Goal: Task Accomplishment & Management: Manage account settings

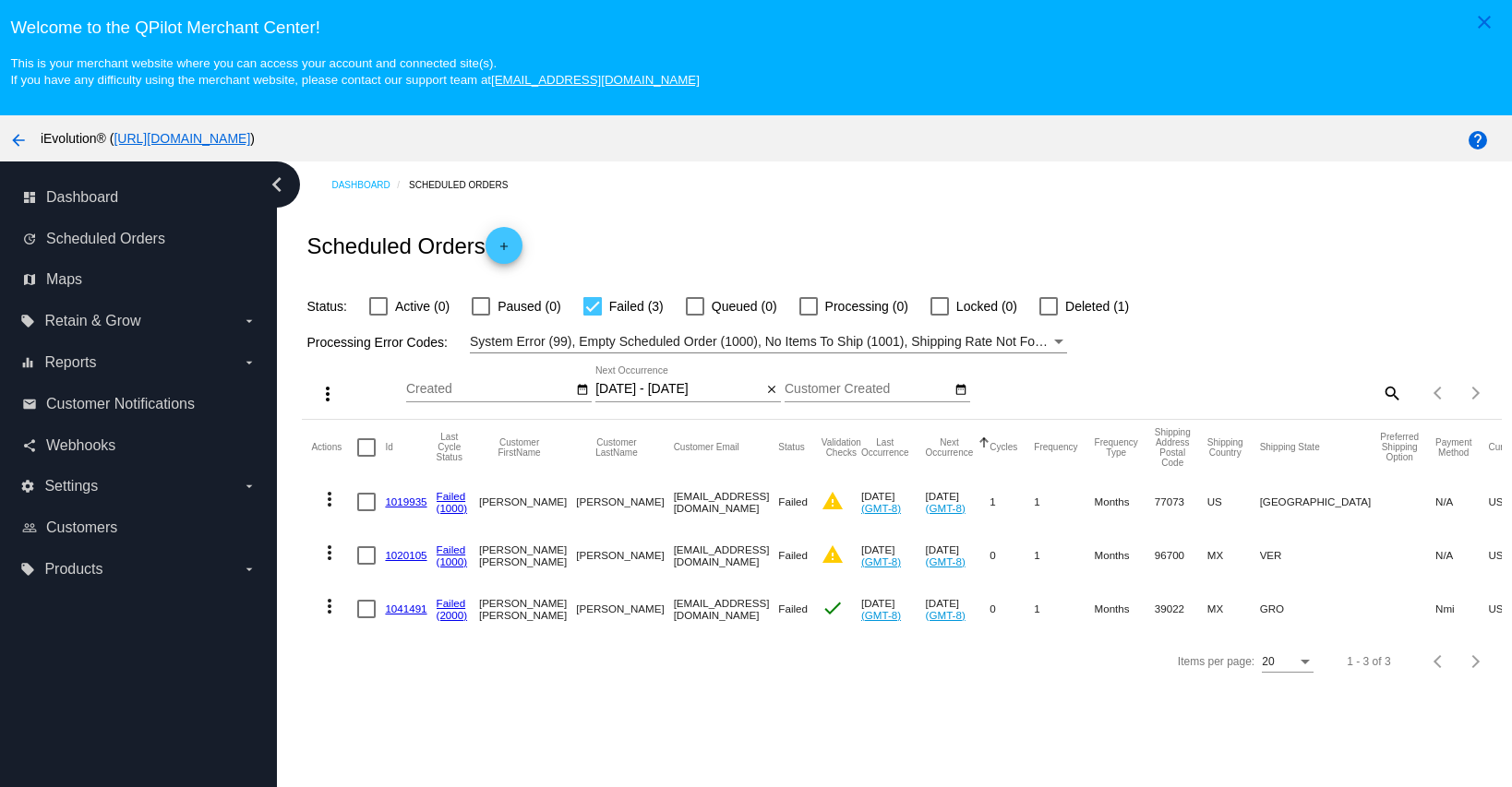
click at [1380, 386] on mat-icon "search" at bounding box center [1391, 392] width 22 height 29
click at [1336, 396] on input "Search" at bounding box center [1253, 389] width 299 height 15
paste input "[EMAIL_ADDRESS][DOMAIN_NAME]"
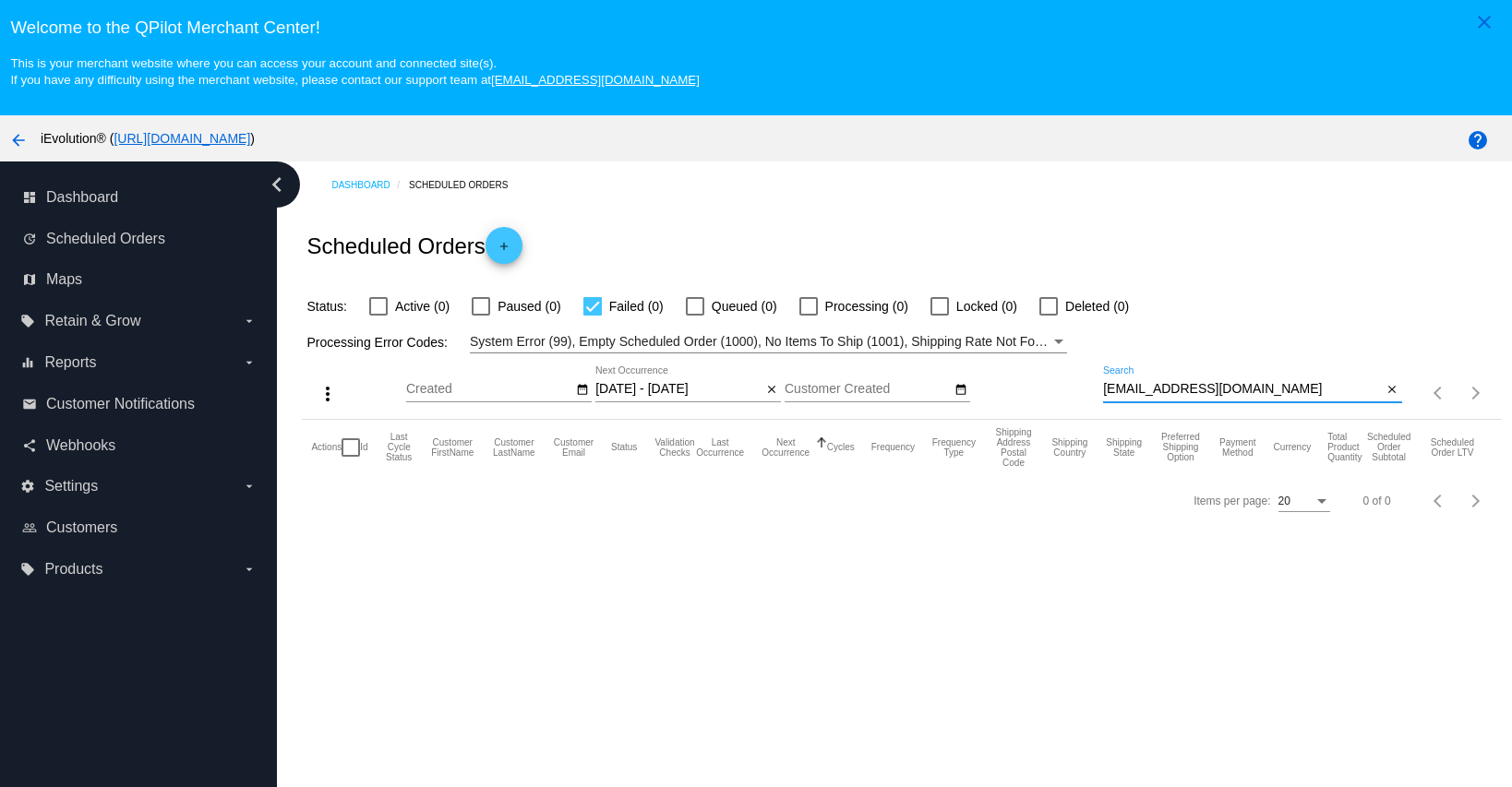
type input "[EMAIL_ADDRESS][DOMAIN_NAME]"
click at [585, 310] on div at bounding box center [593, 307] width 19 height 19
click at [592, 316] on input "Failed (0)" at bounding box center [592, 316] width 1 height 1
checkbox input "false"
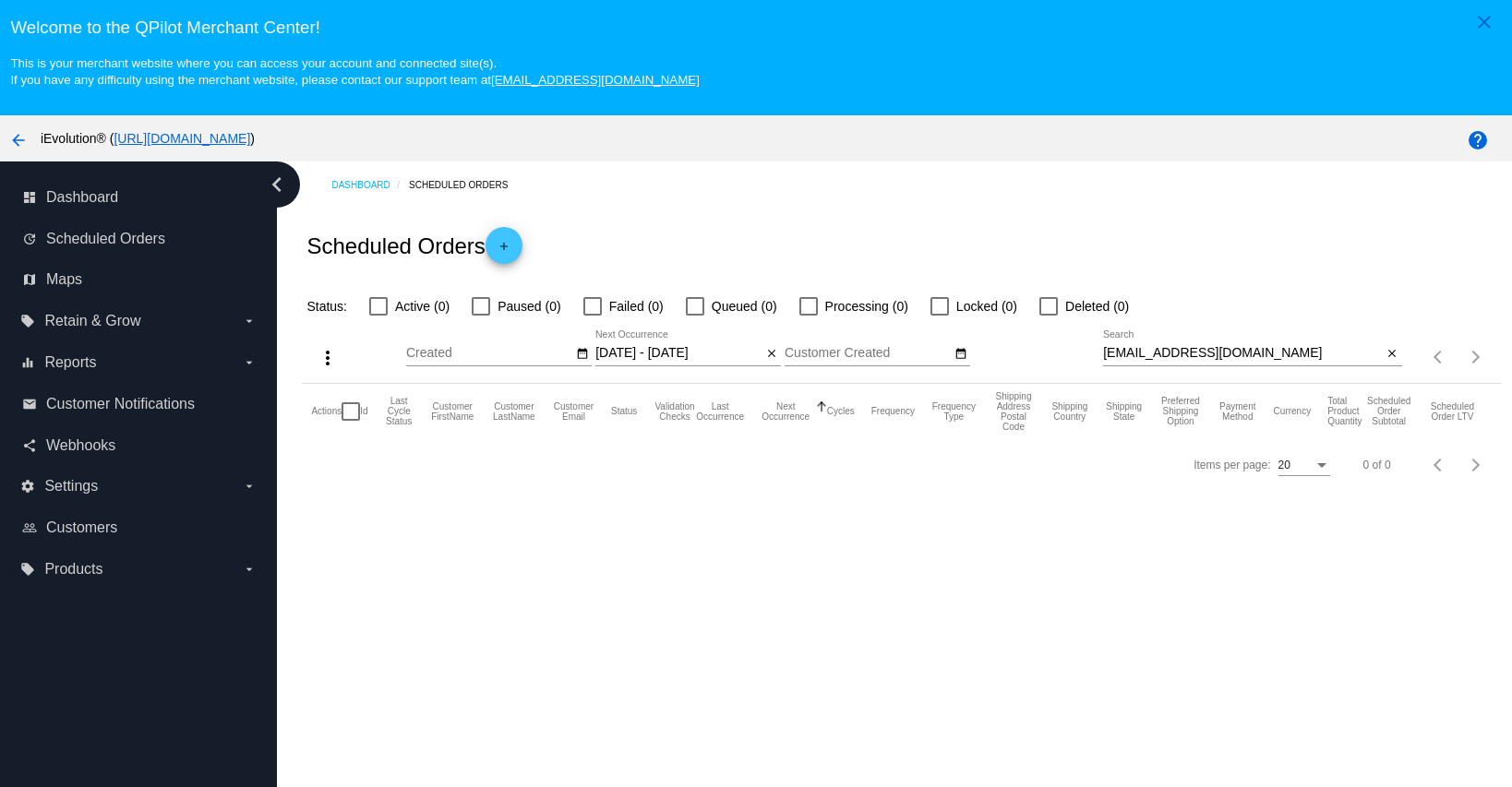
click at [611, 352] on input "[DATE] - [DATE]" at bounding box center [678, 354] width 166 height 15
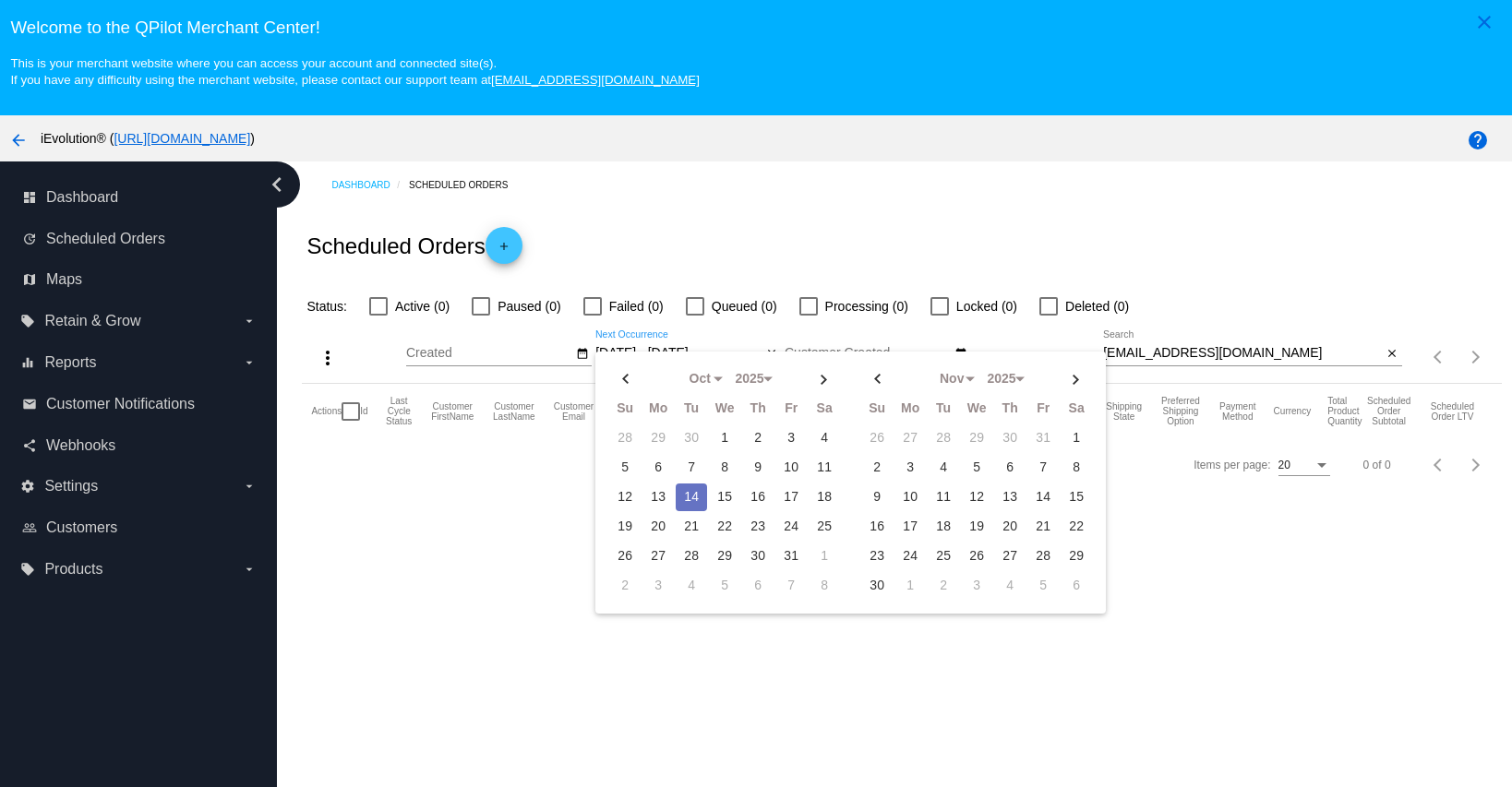
click at [506, 491] on div "Items per page: 20 0 of 0" at bounding box center [901, 466] width 1199 height 52
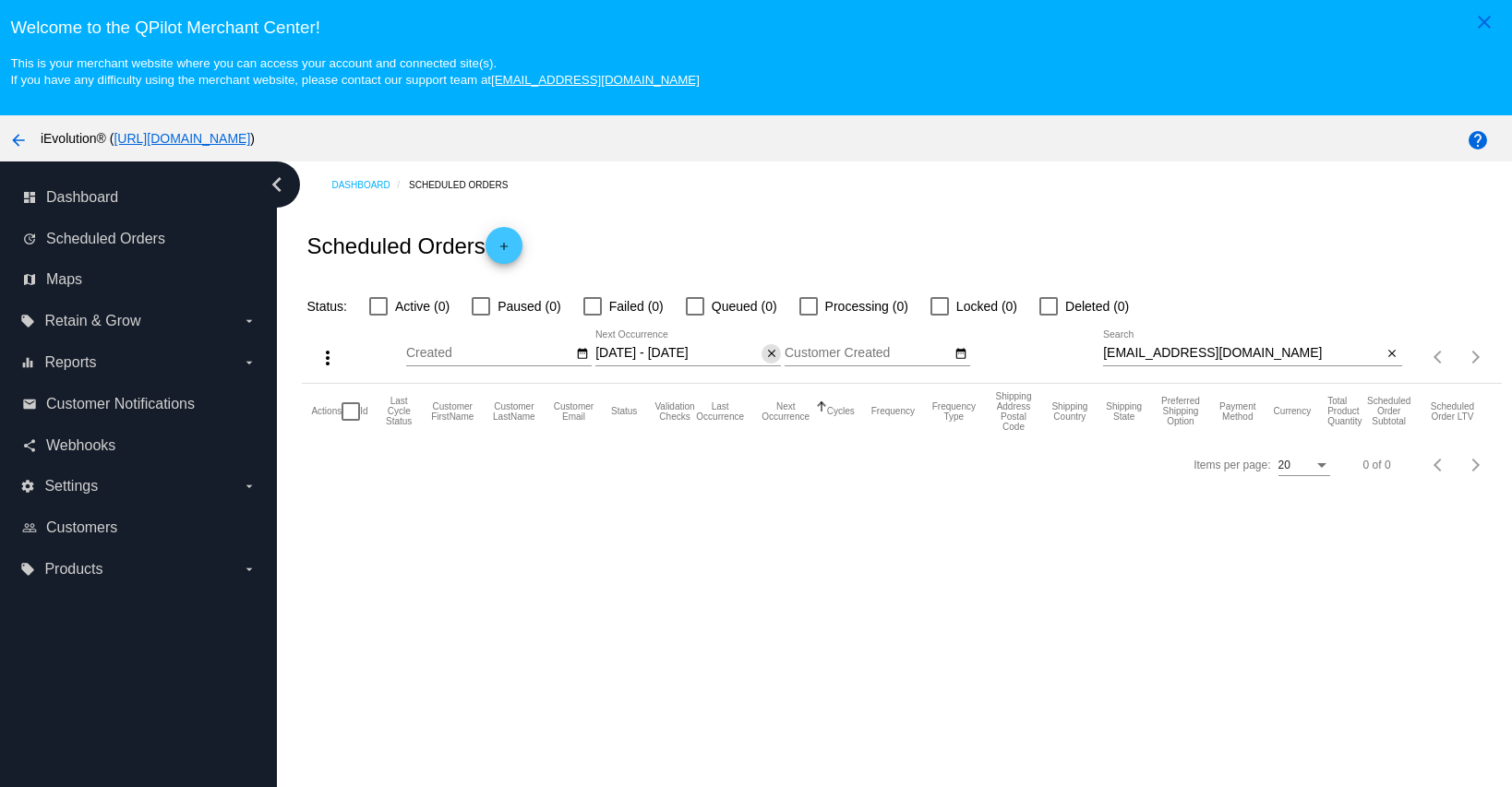
click at [769, 352] on mat-icon "close" at bounding box center [772, 355] width 13 height 15
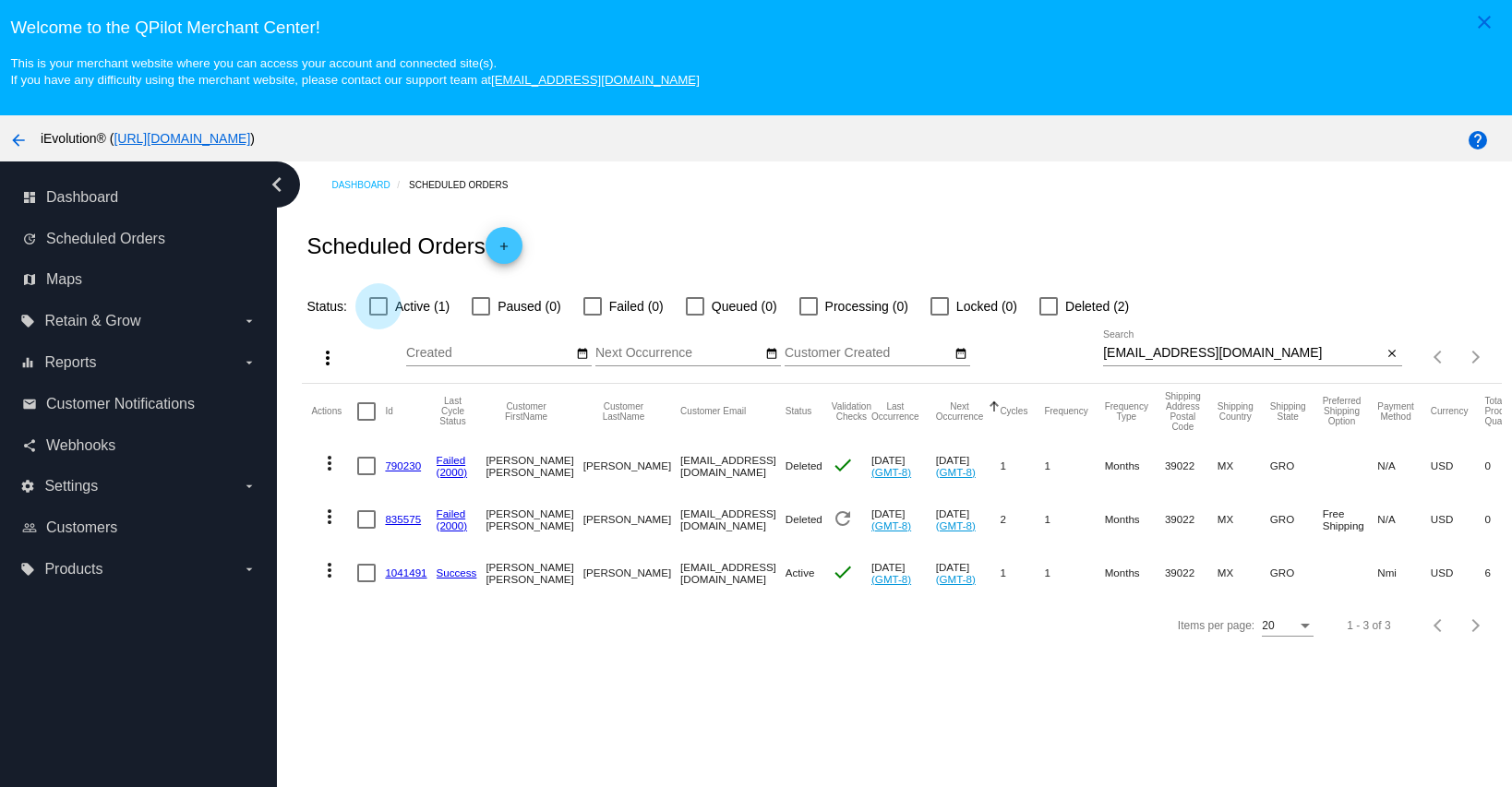
click at [378, 309] on div at bounding box center [378, 307] width 19 height 19
click at [378, 316] on input "Active (1)" at bounding box center [377, 316] width 1 height 1
checkbox input "true"
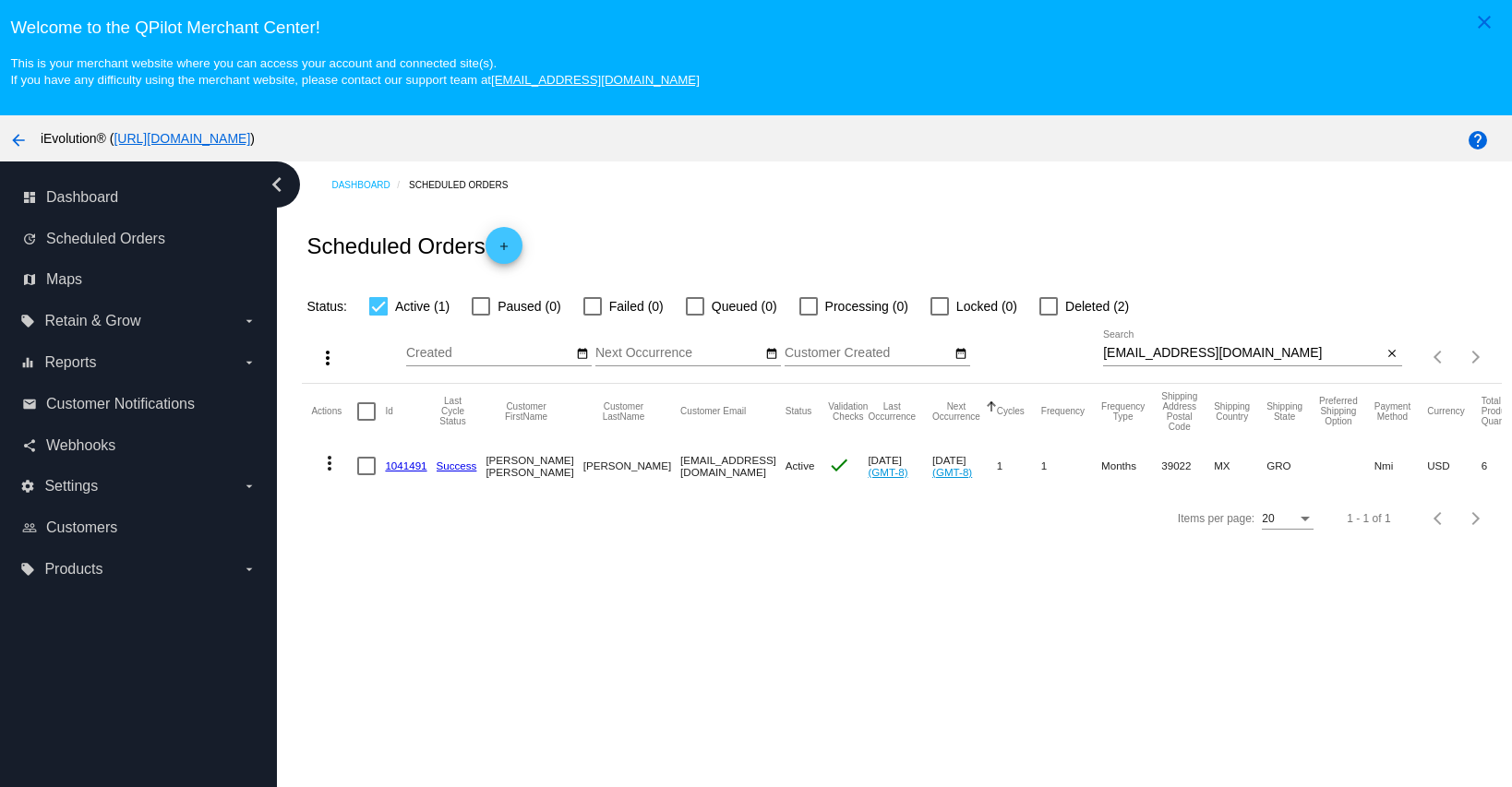
click at [335, 466] on mat-icon "more_vert" at bounding box center [330, 464] width 22 height 22
click at [1055, 659] on div at bounding box center [756, 393] width 1512 height 787
drag, startPoint x: 603, startPoint y: 465, endPoint x: 729, endPoint y: 478, distance: 126.7
click at [729, 478] on mat-row "more_vert 1041491 Success [PERSON_NAME] [EMAIL_ADDRESS][DOMAIN_NAME] Active che…" at bounding box center [973, 466] width 1324 height 54
copy mat-row "[EMAIL_ADDRESS][DOMAIN_NAME]"
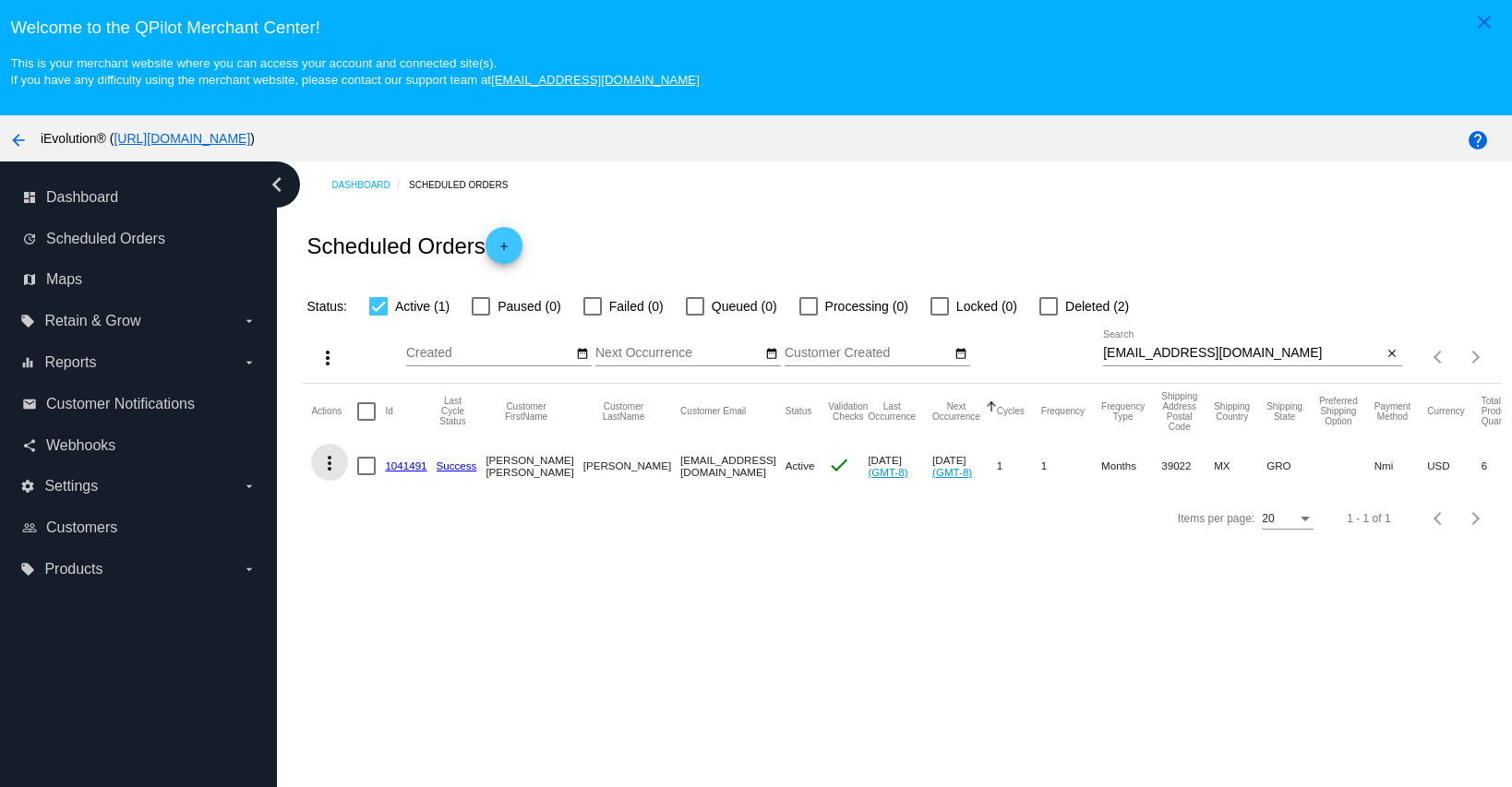
click at [332, 464] on mat-icon "more_vert" at bounding box center [330, 464] width 22 height 22
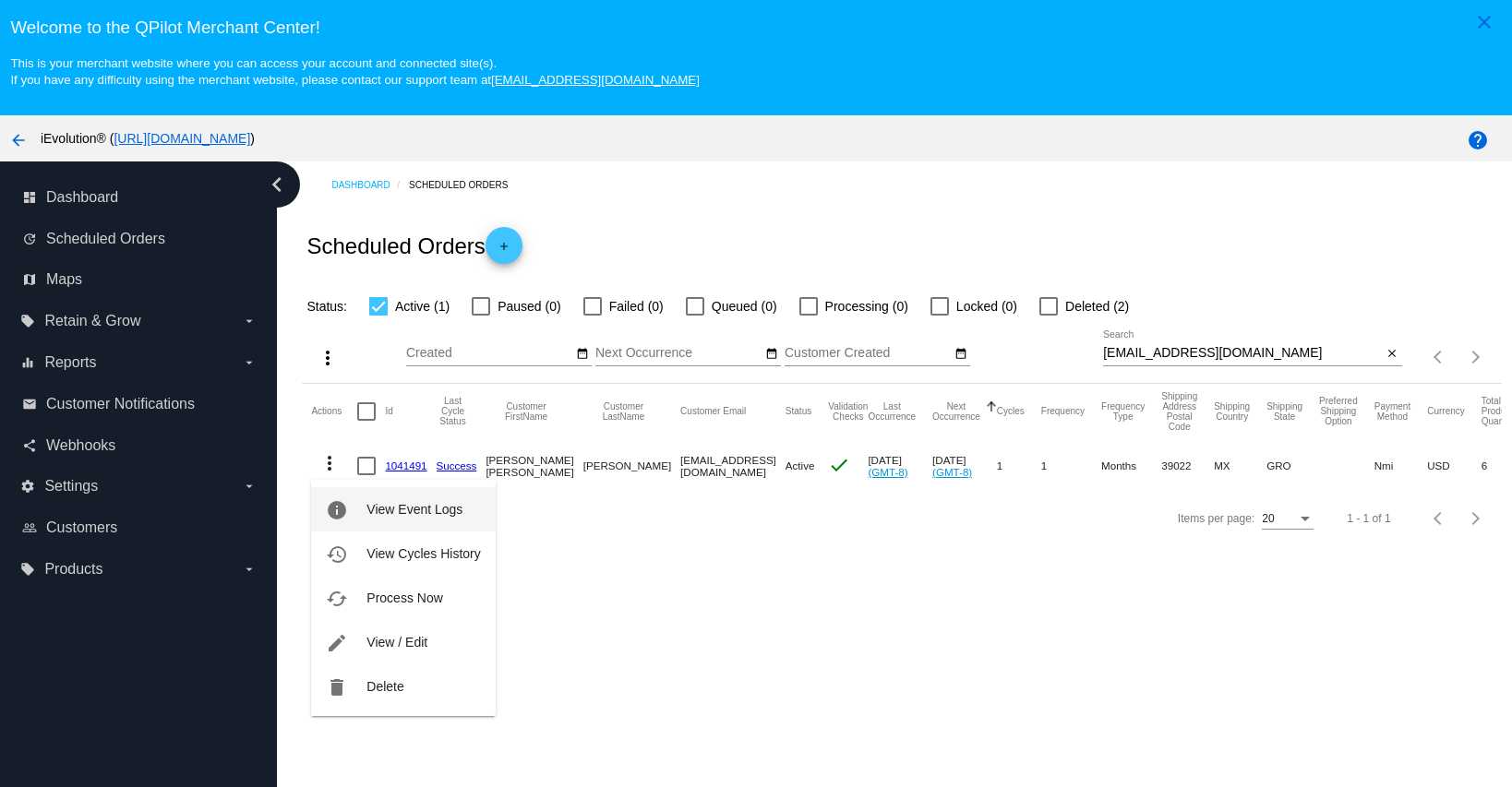
click at [434, 505] on span "View Event Logs" at bounding box center [414, 509] width 96 height 15
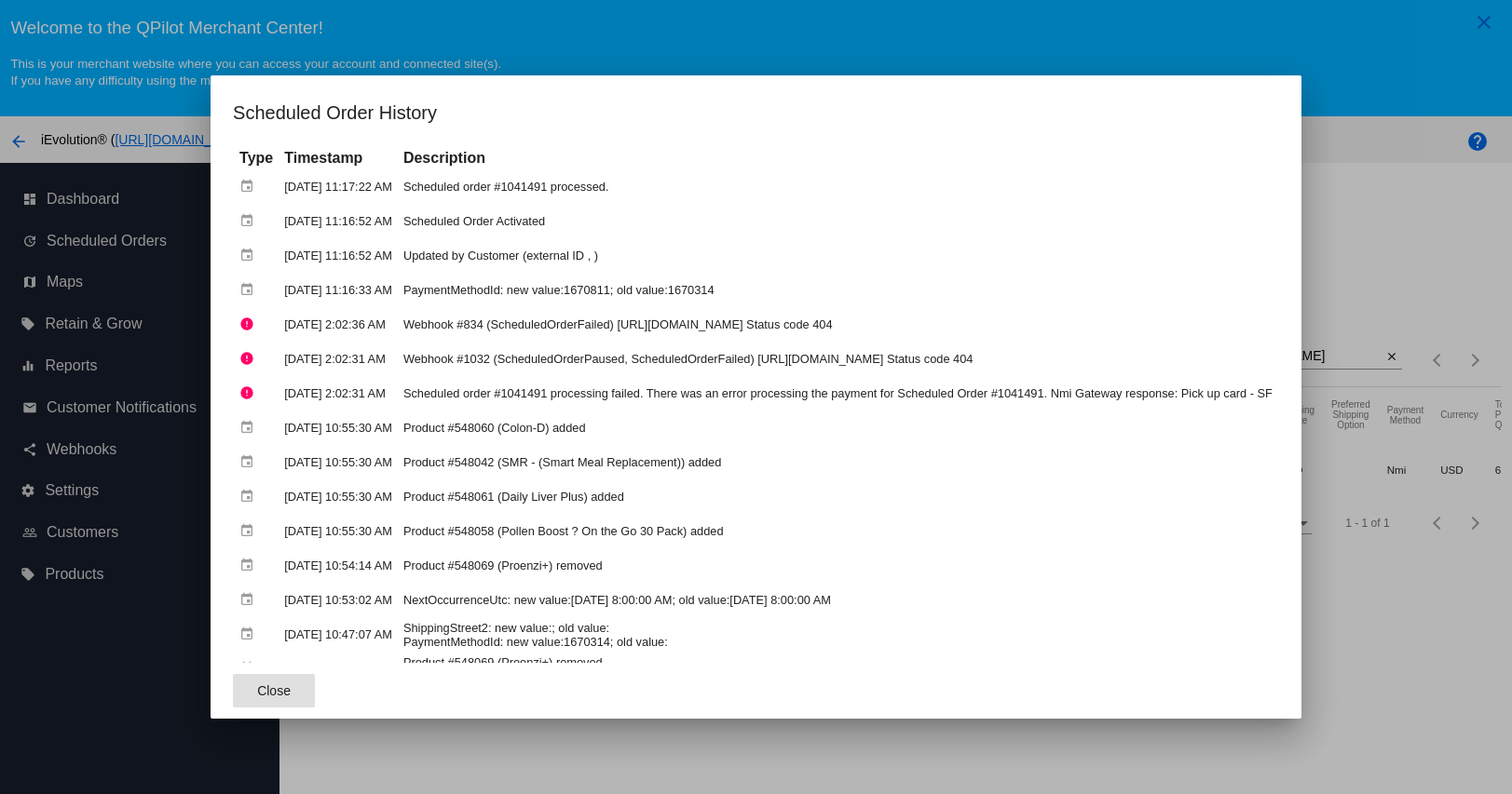
drag, startPoint x: 254, startPoint y: 697, endPoint x: 263, endPoint y: 689, distance: 12.0
click at [254, 697] on button "Close" at bounding box center [273, 691] width 82 height 34
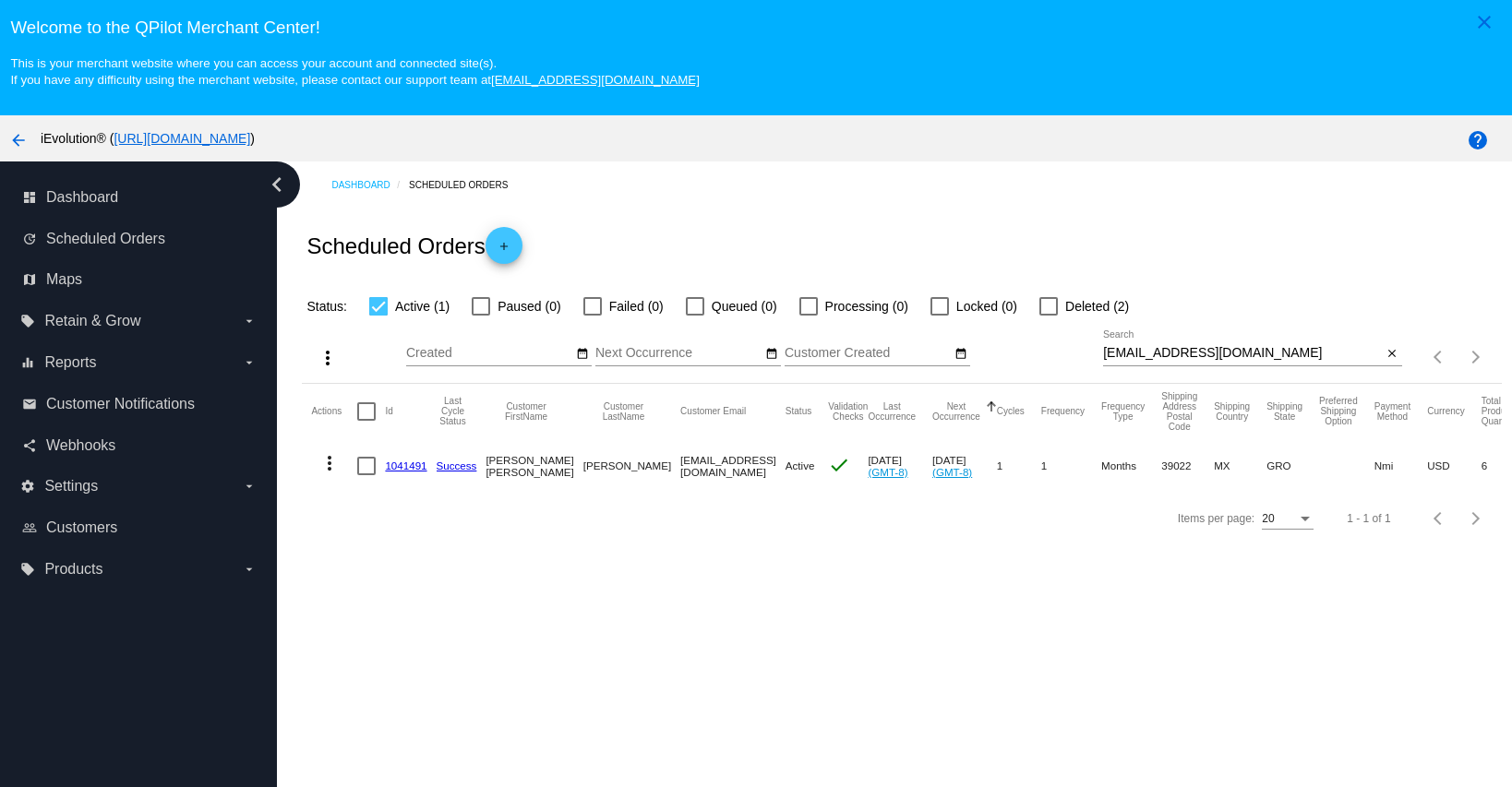
click at [325, 463] on mat-icon "more_vert" at bounding box center [330, 464] width 22 height 22
click at [426, 544] on button "history View Cycles History" at bounding box center [403, 554] width 184 height 45
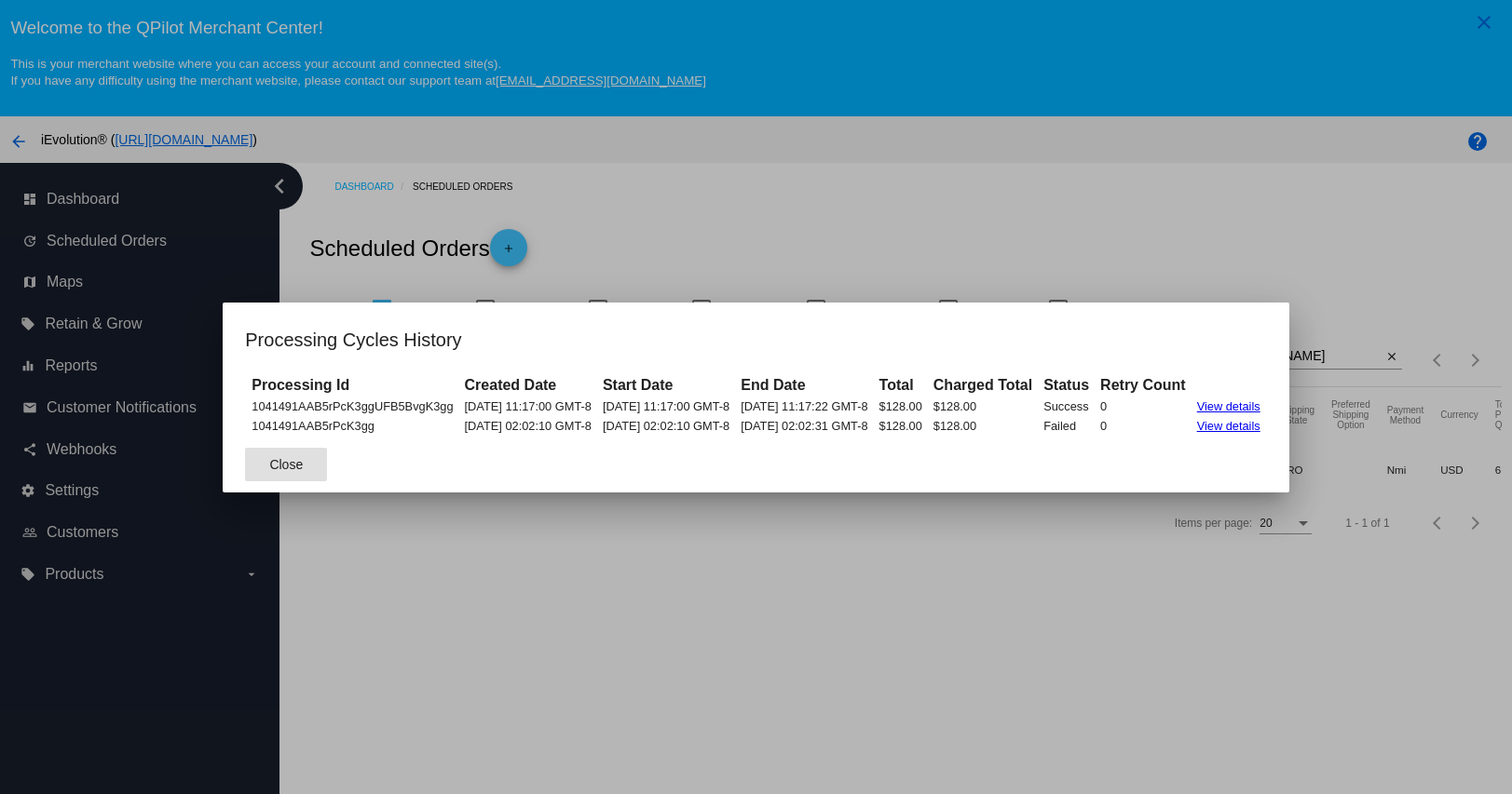
click at [269, 466] on span "Close" at bounding box center [286, 465] width 34 height 15
